Goal: Task Accomplishment & Management: Use online tool/utility

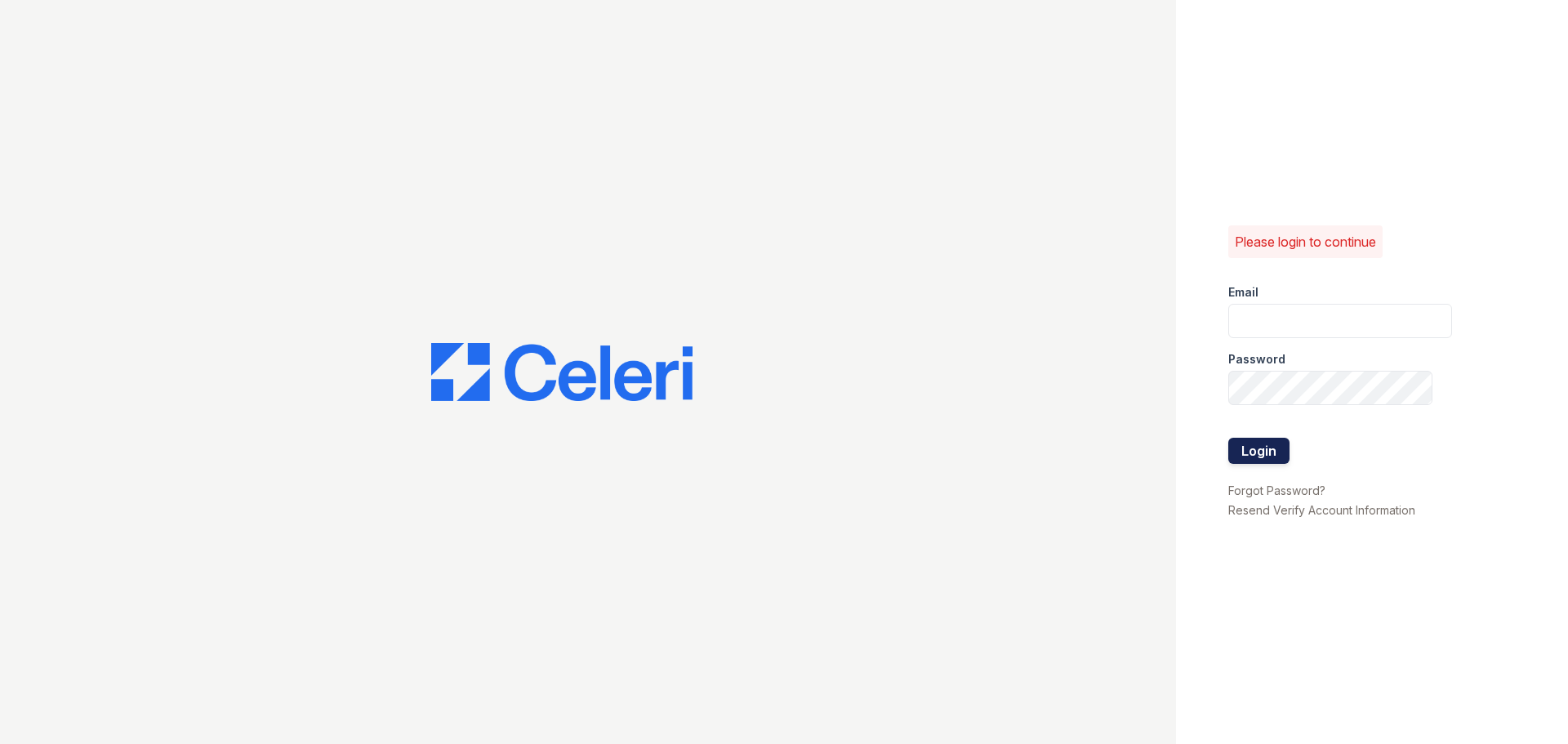
type input "[EMAIL_ADDRESS][DOMAIN_NAME]"
click at [1242, 461] on button "Login" at bounding box center [1259, 450] width 61 height 26
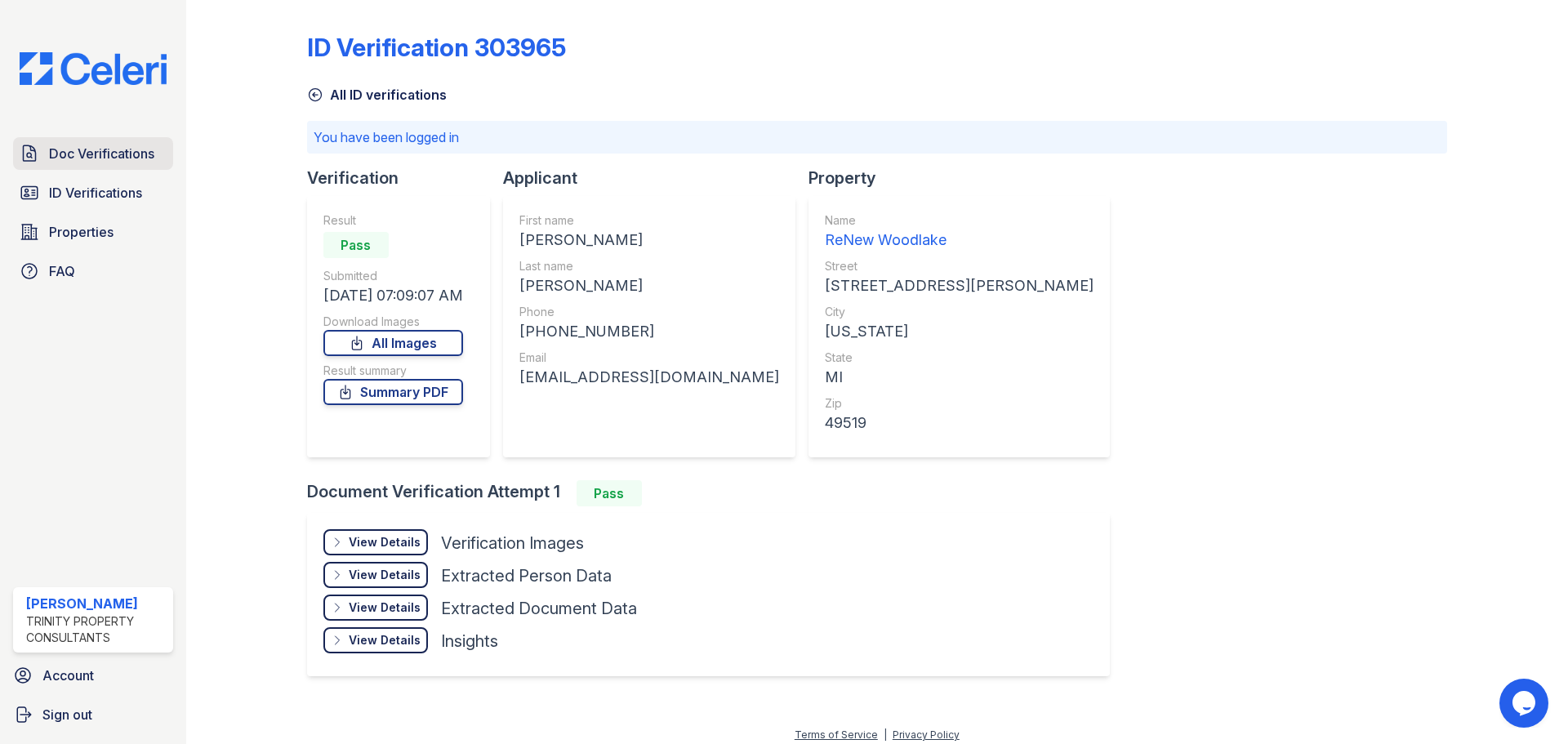
click at [108, 153] on span "Doc Verifications" at bounding box center [101, 153] width 105 height 20
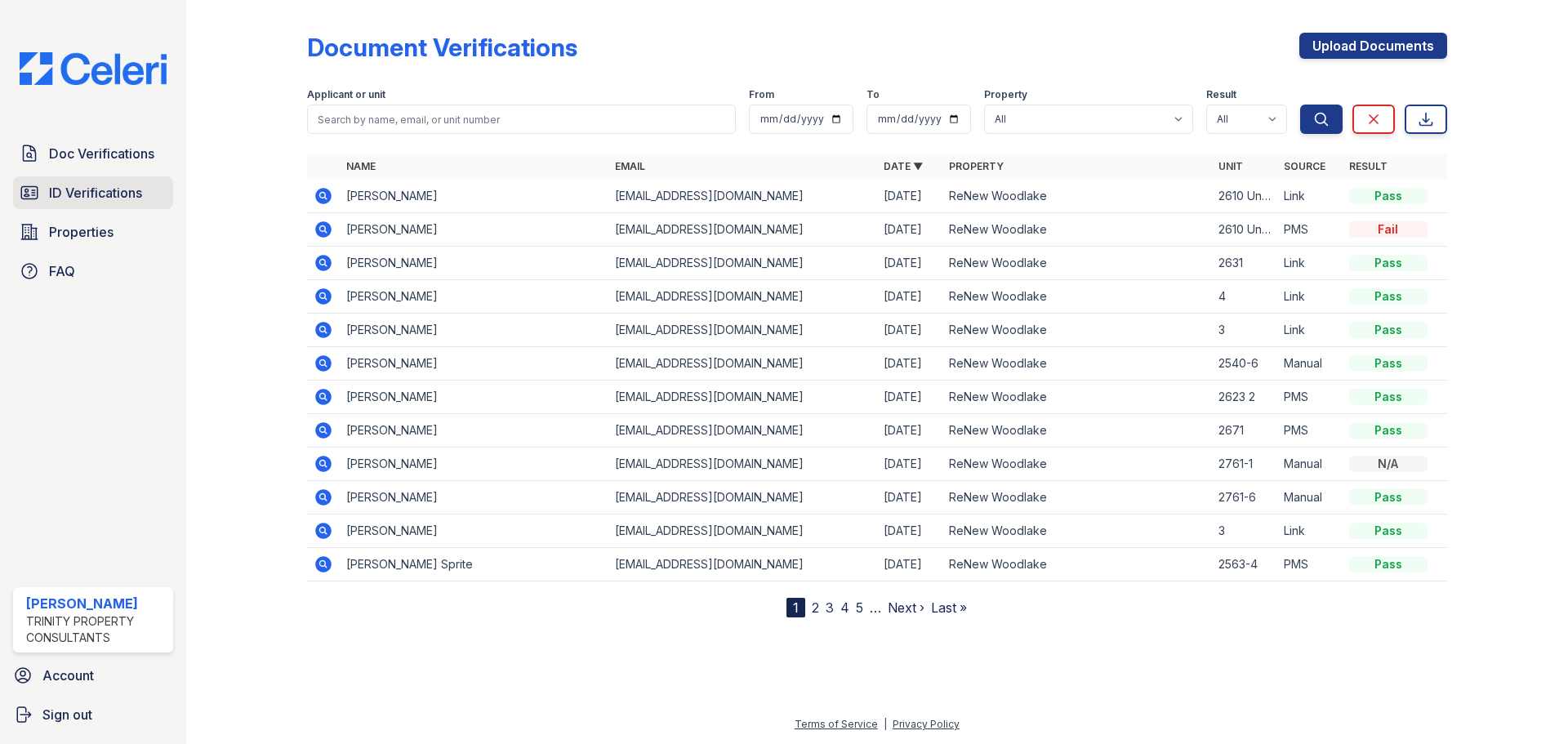
click at [106, 190] on span "ID Verifications" at bounding box center [95, 192] width 93 height 20
